Goal: Find specific page/section: Find specific page/section

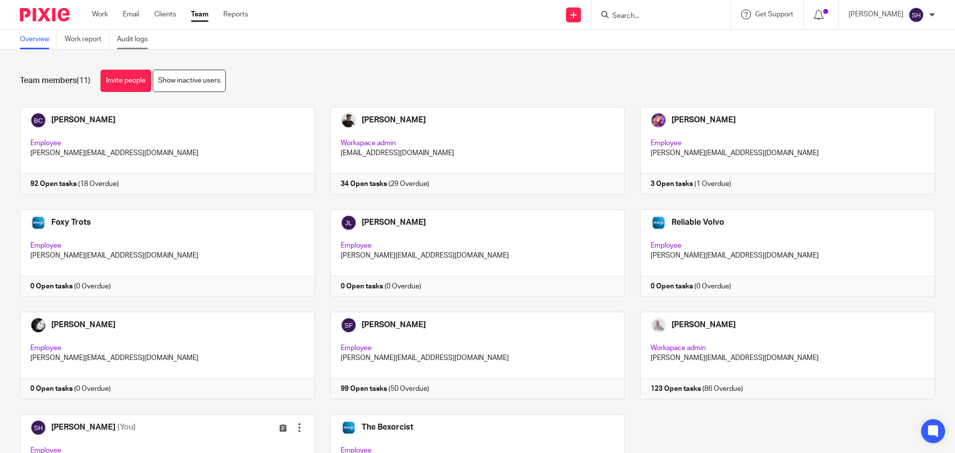
click at [126, 41] on link "Audit logs" at bounding box center [136, 39] width 38 height 19
